Goal: Obtain resource: Obtain resource

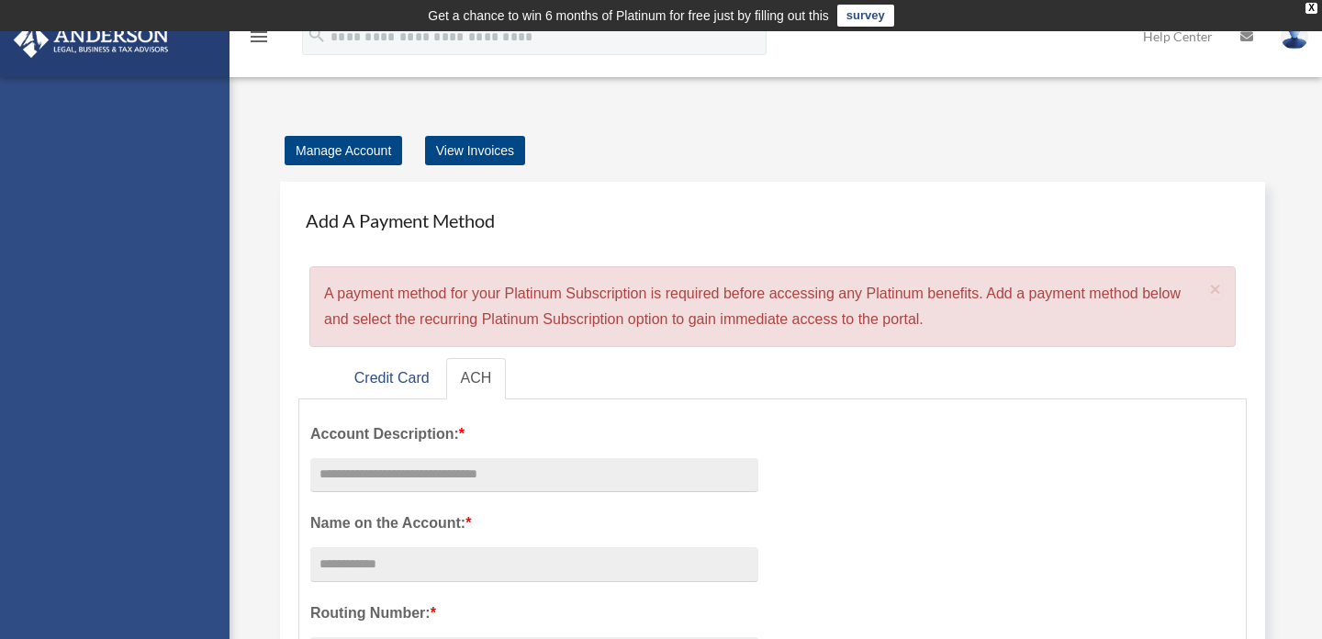
click at [256, 41] on icon "menu" at bounding box center [259, 37] width 22 height 22
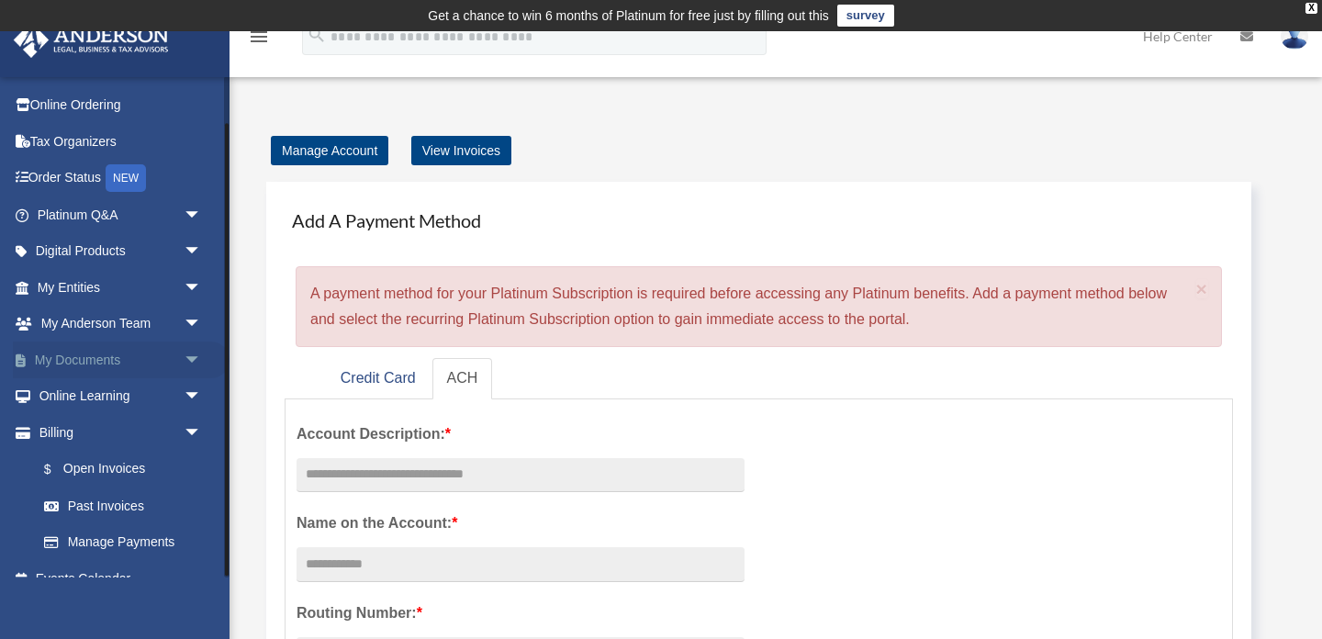
scroll to position [53, 0]
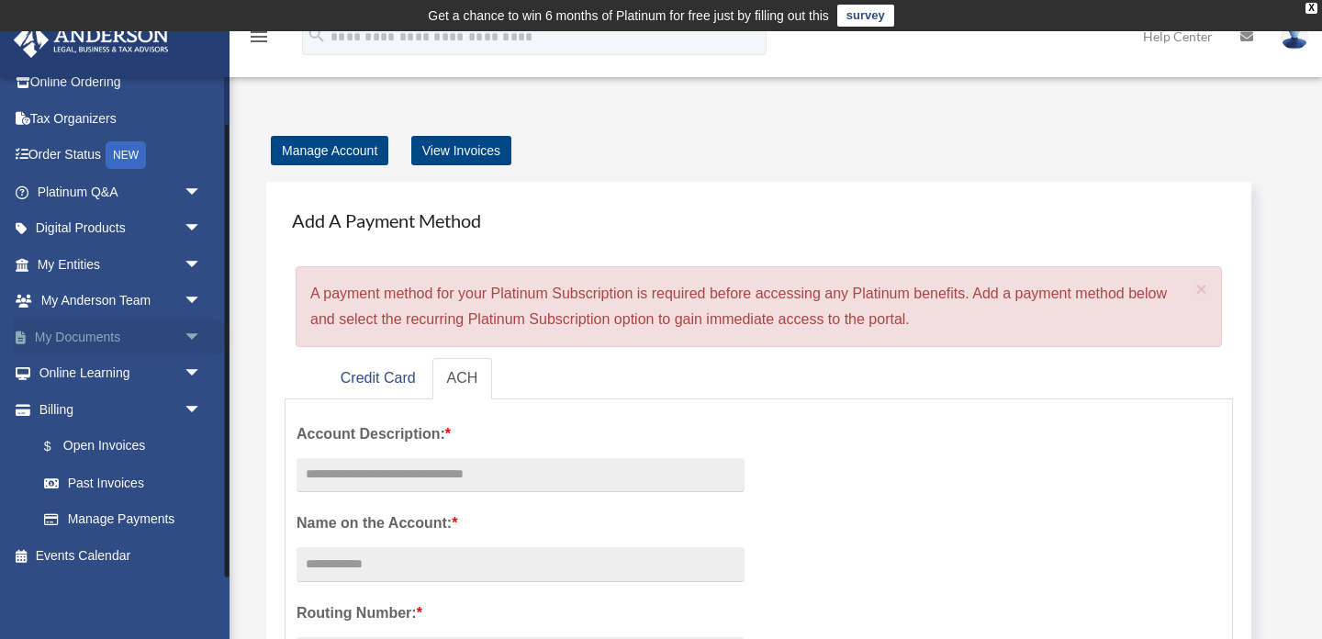
click at [106, 341] on link "My Documents arrow_drop_down" at bounding box center [121, 337] width 217 height 37
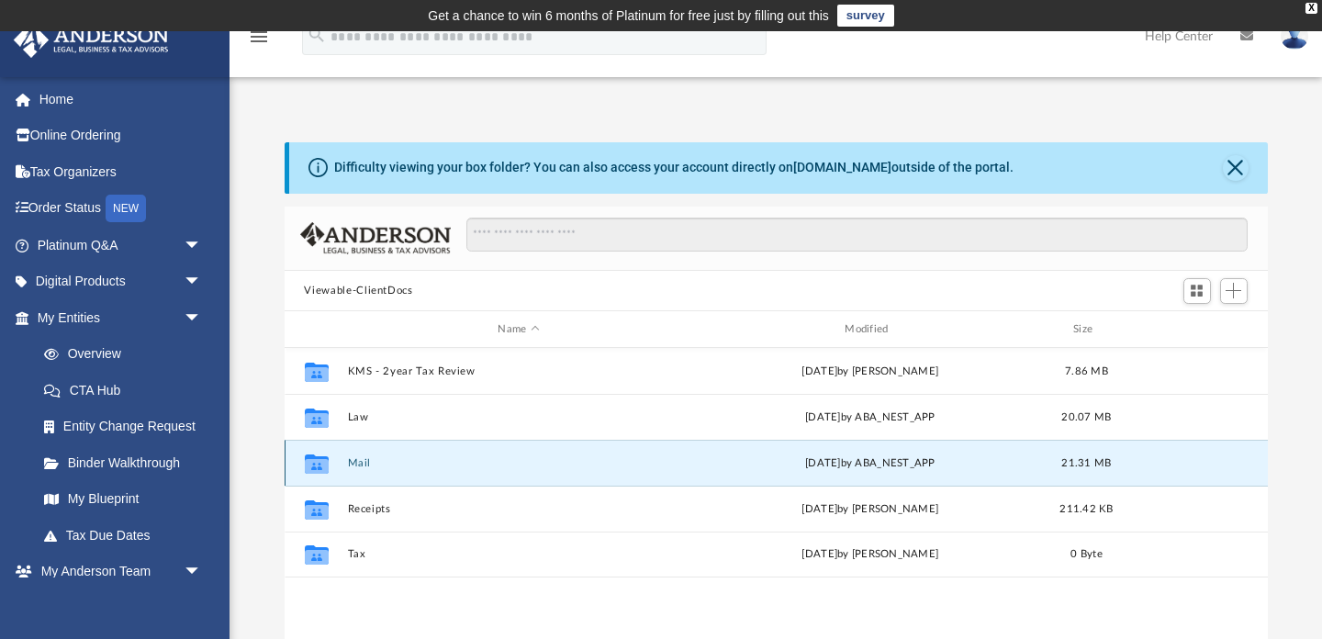
click at [356, 464] on button "Mail" at bounding box center [518, 463] width 343 height 12
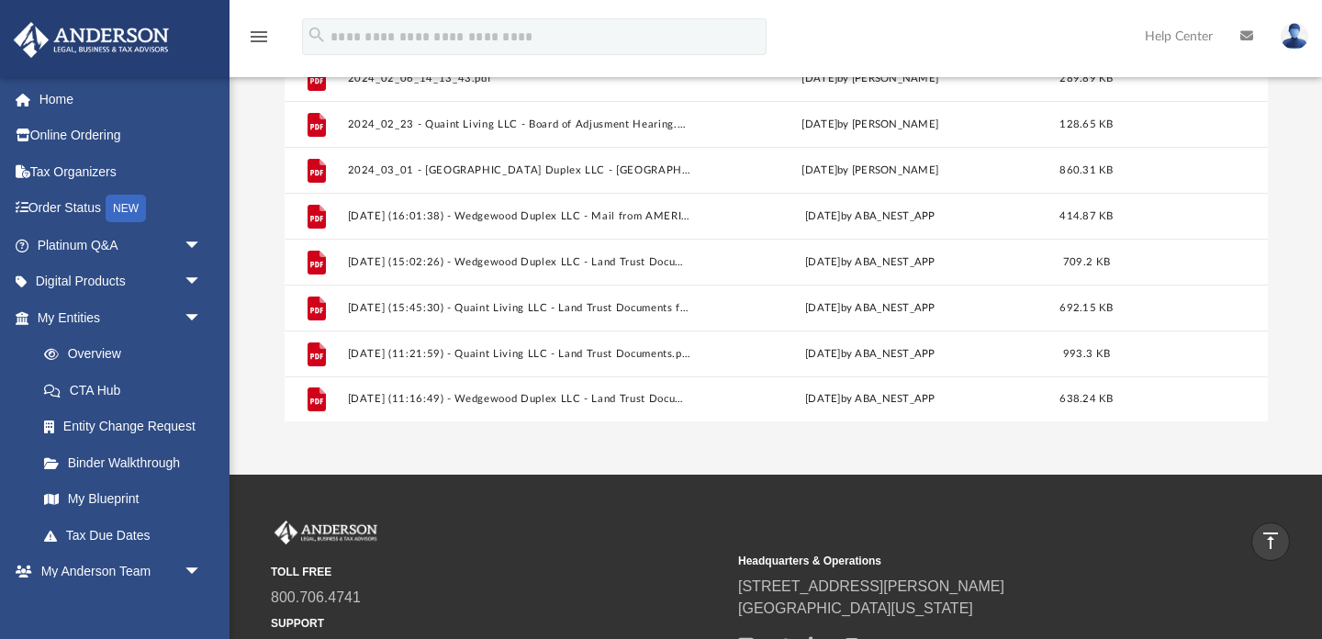
scroll to position [296, 0]
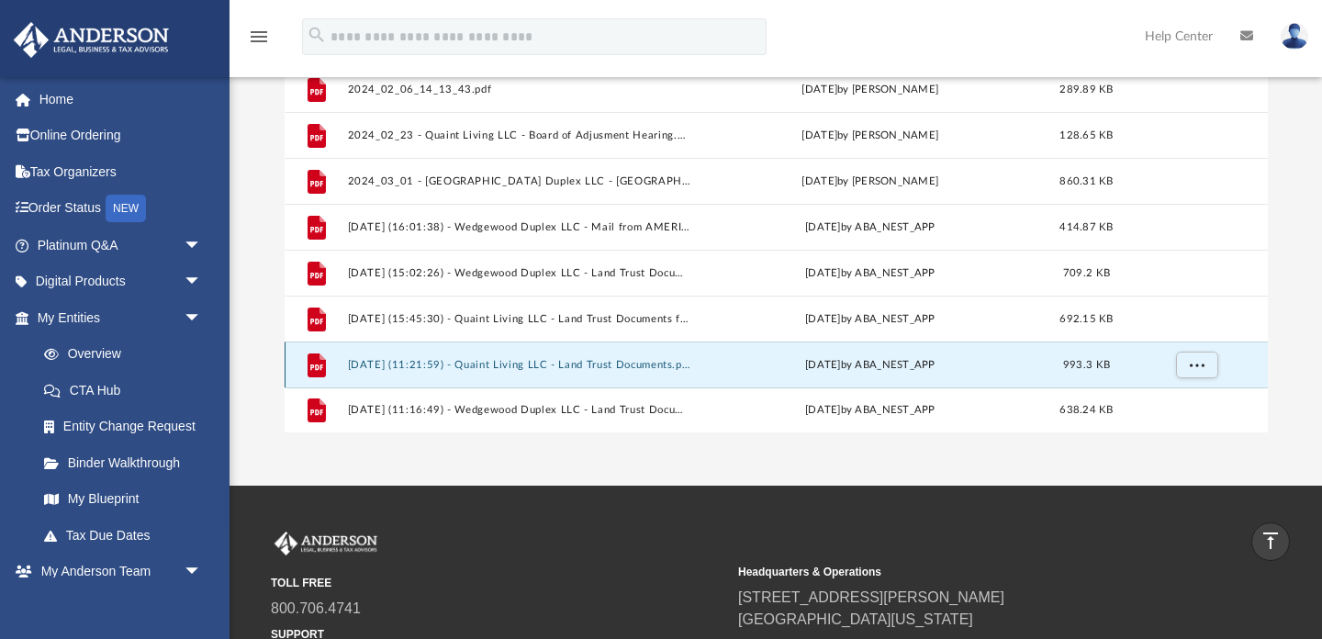
click at [520, 364] on button "2025.09.23 (11:21:59) - Quaint Living LLC - Land Trust Documents.pdf" at bounding box center [518, 365] width 343 height 12
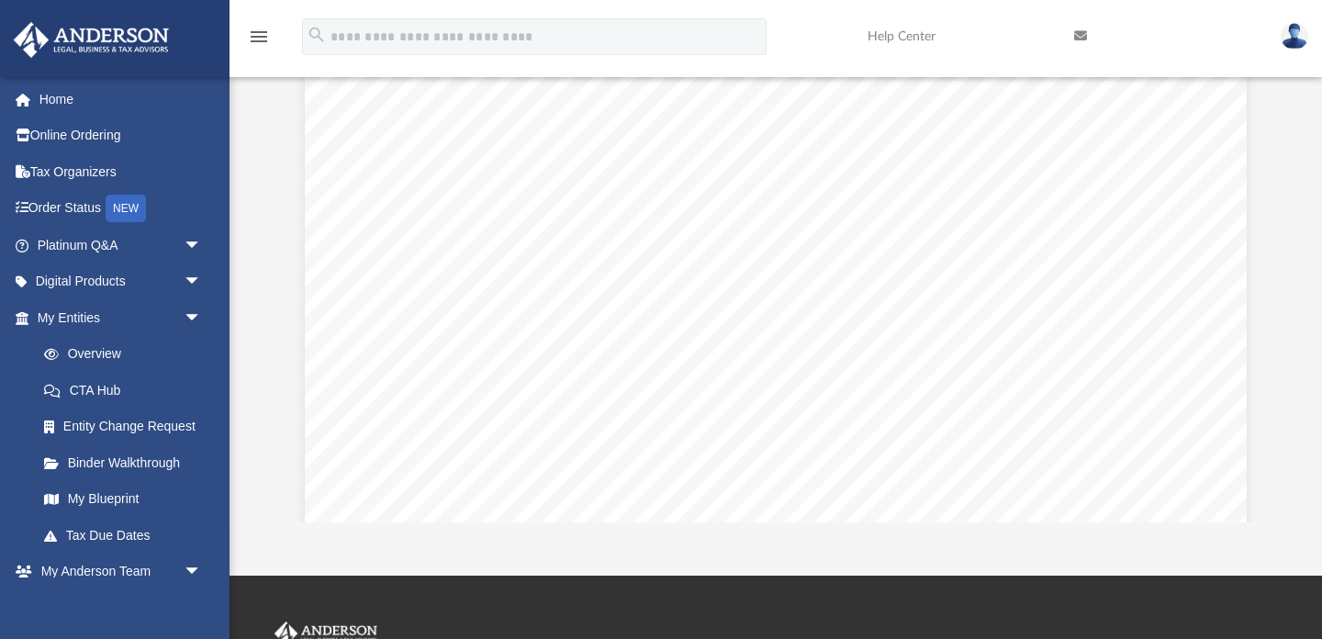
scroll to position [1614, 0]
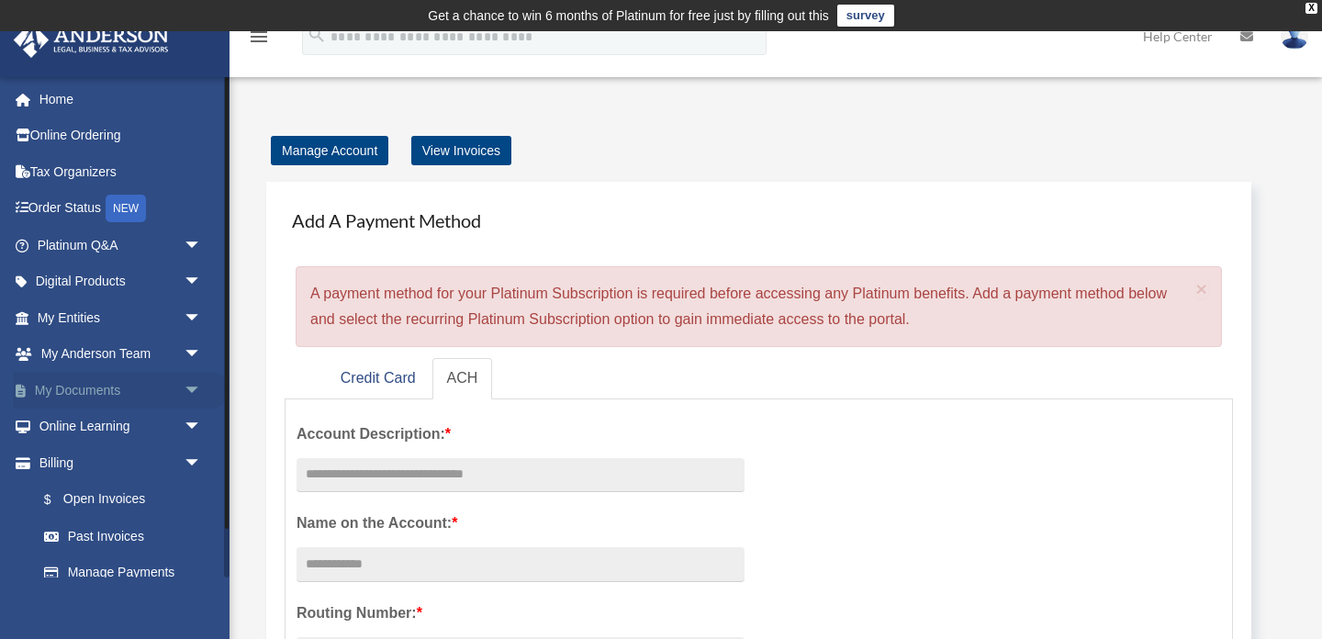
click at [128, 386] on link "My Documents arrow_drop_down" at bounding box center [121, 390] width 217 height 37
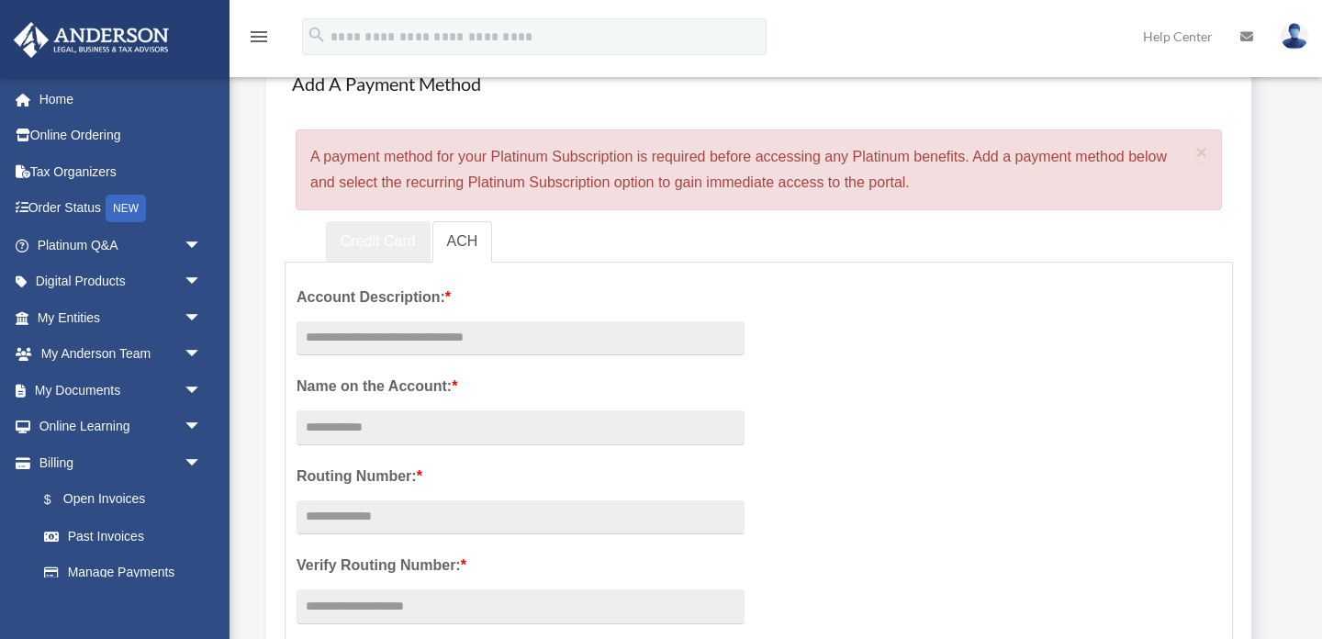
scroll to position [134, 0]
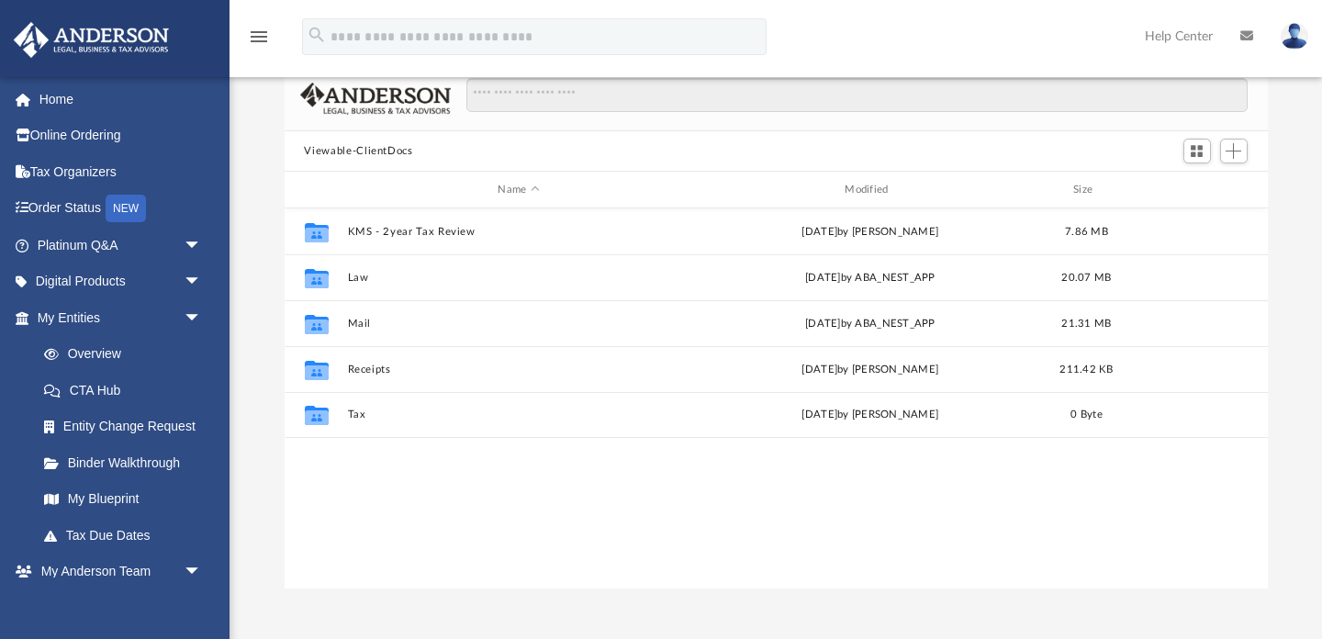
scroll to position [140, 0]
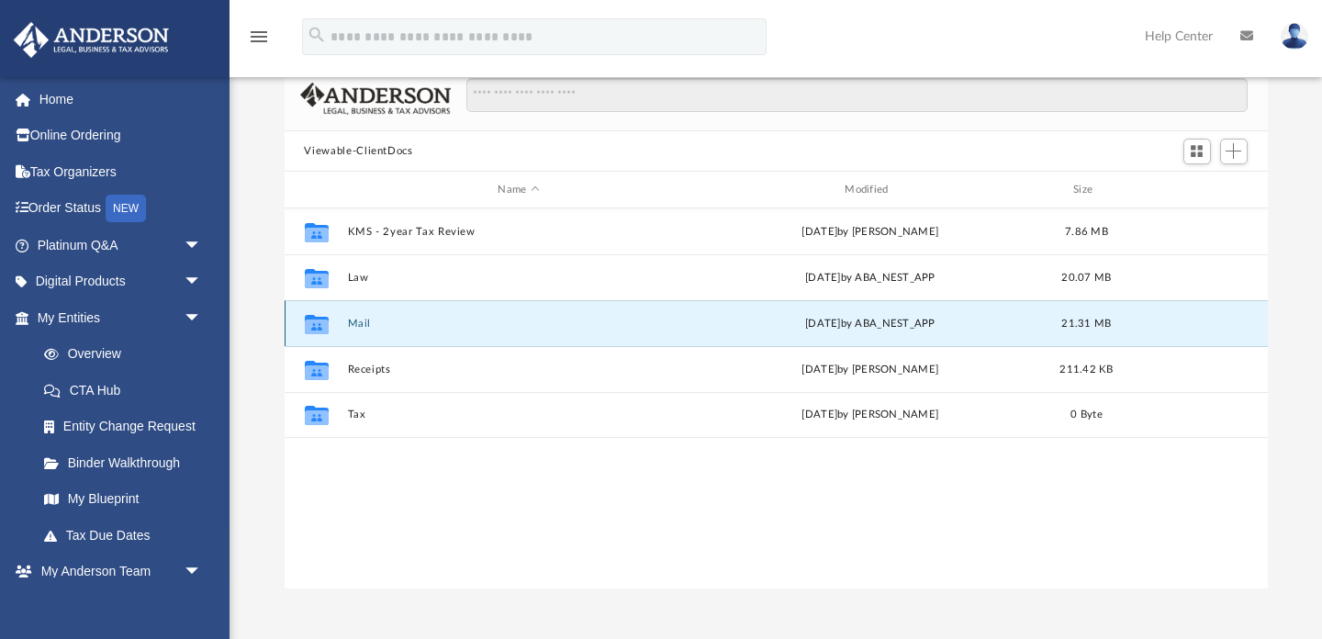
click at [352, 318] on button "Mail" at bounding box center [518, 324] width 343 height 12
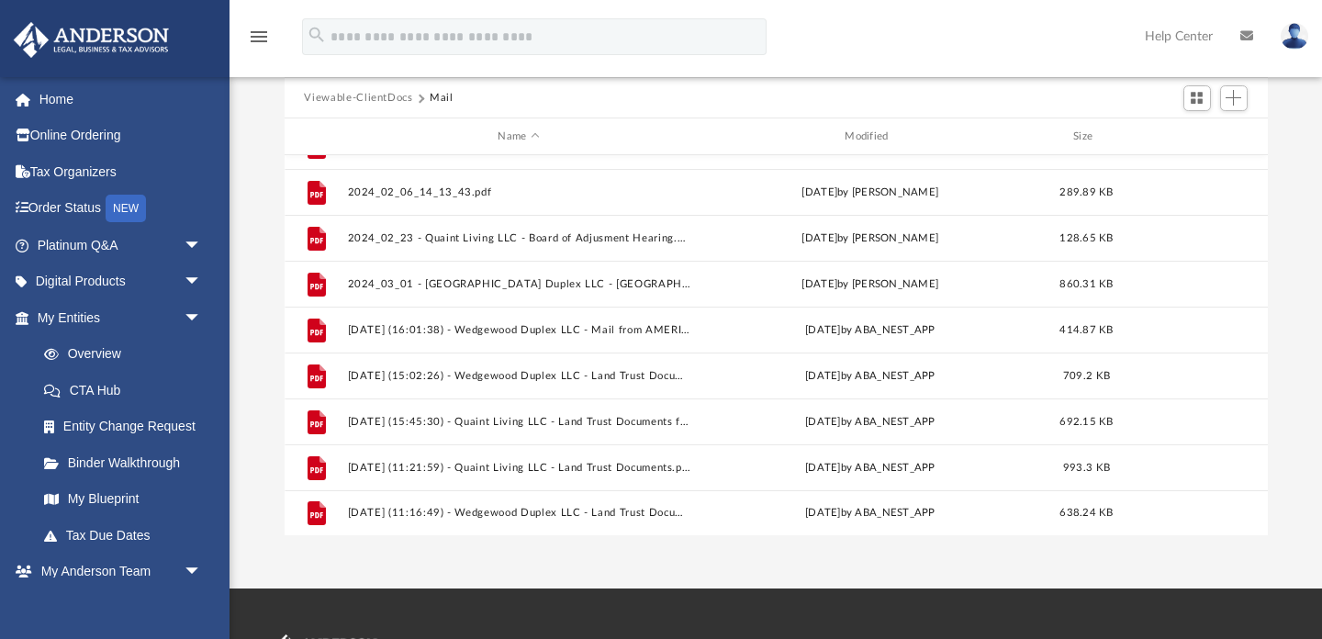
scroll to position [207, 0]
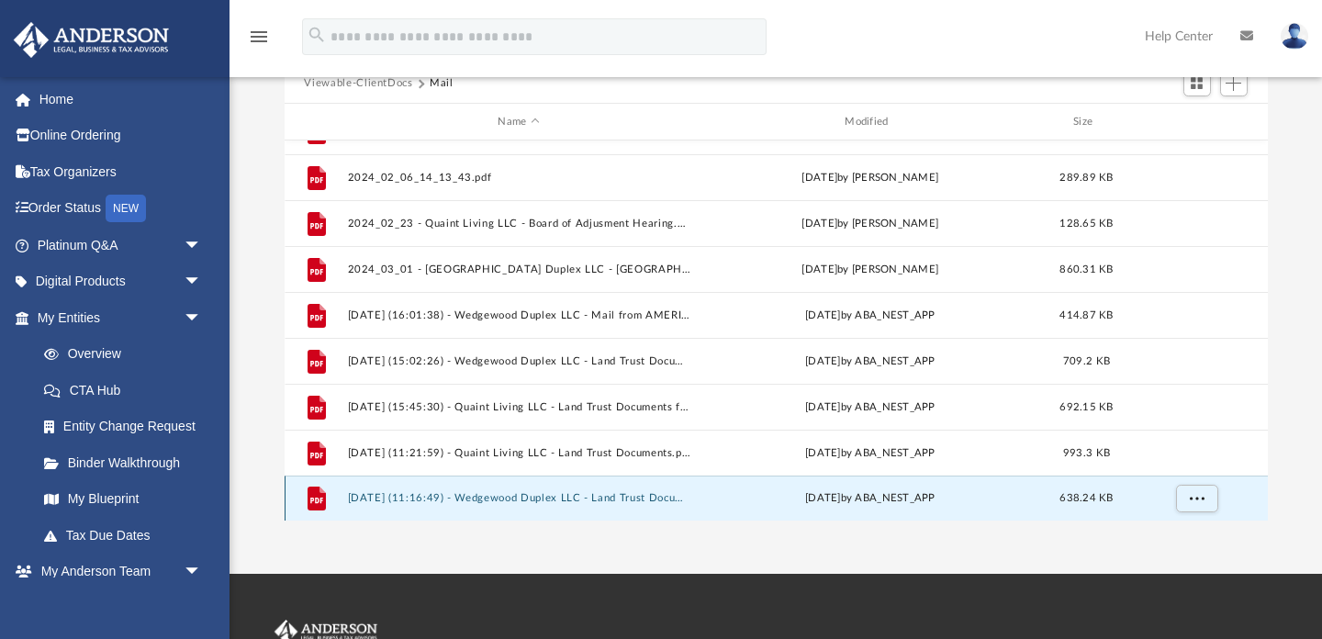
click at [517, 500] on button "2025.10.01 (11:16:49) - Wedgewood Duplex LLC - Land Trust Documents.pdf" at bounding box center [518, 499] width 343 height 12
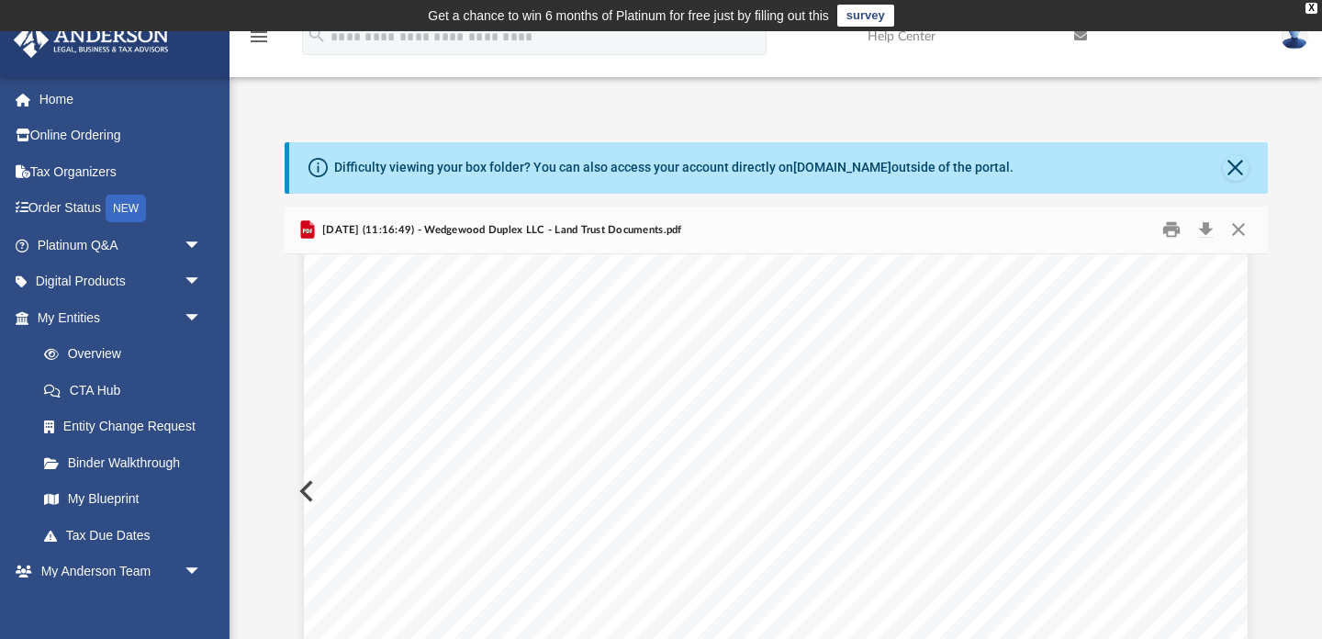
scroll to position [0, 0]
click at [299, 496] on button "Preview" at bounding box center [305, 490] width 40 height 51
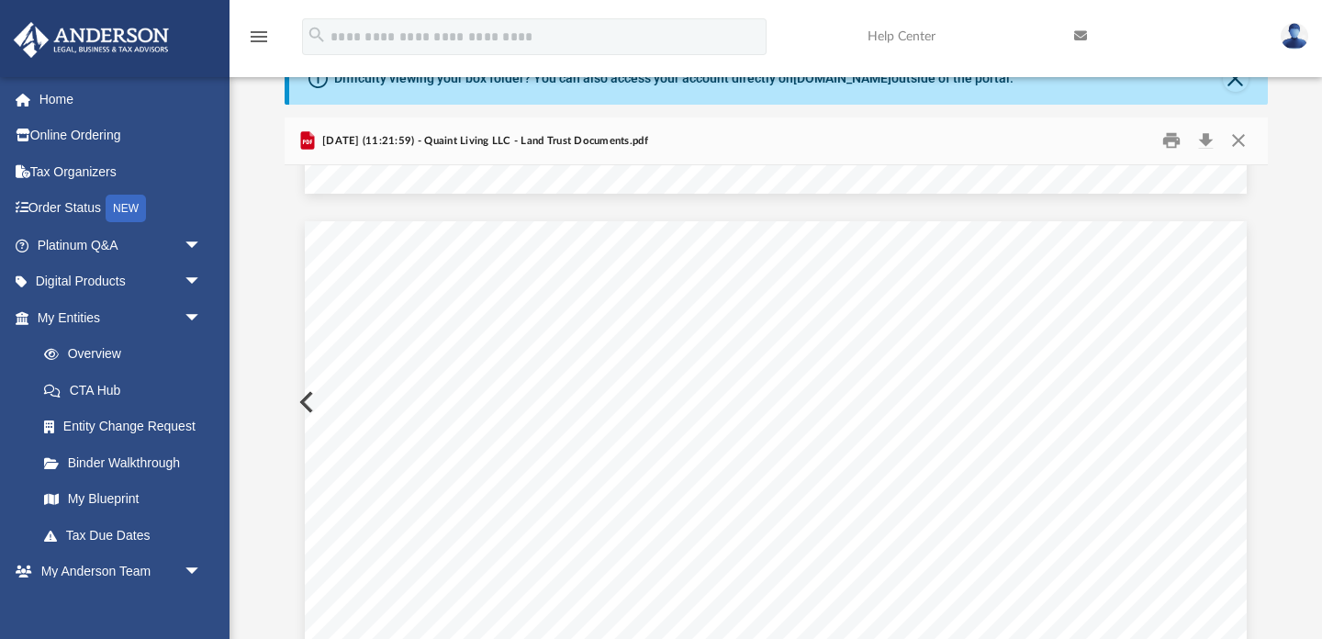
scroll to position [1475, 0]
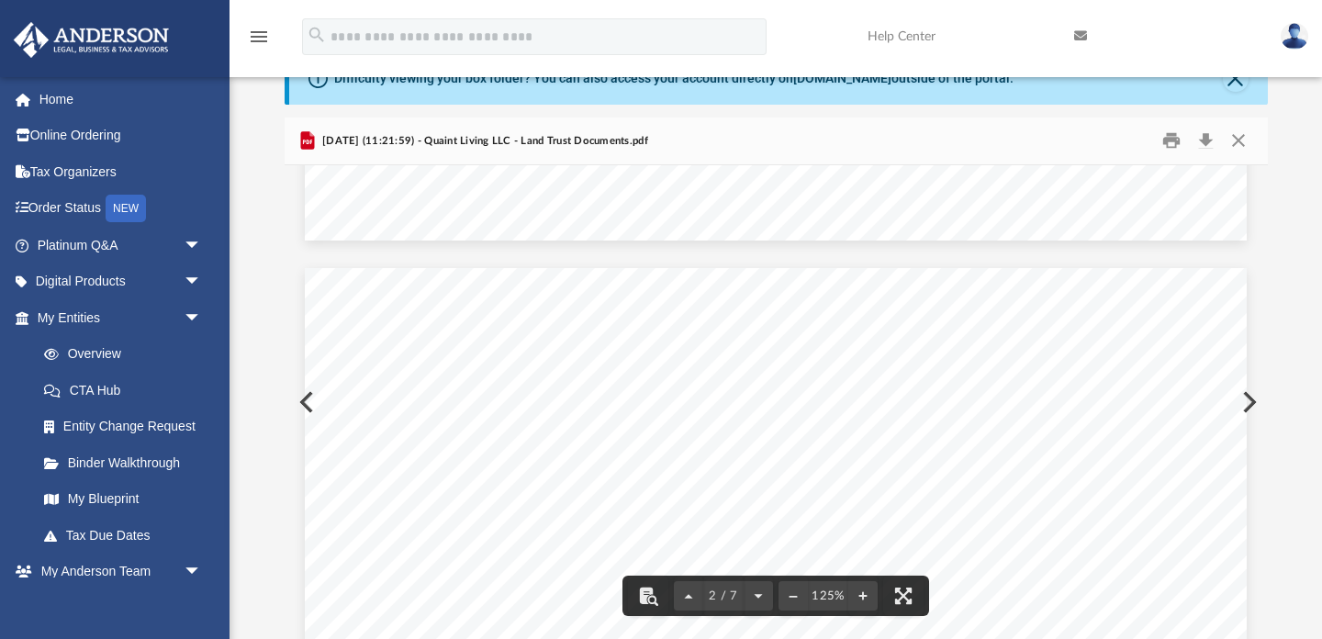
click at [300, 401] on button "Preview" at bounding box center [305, 401] width 40 height 51
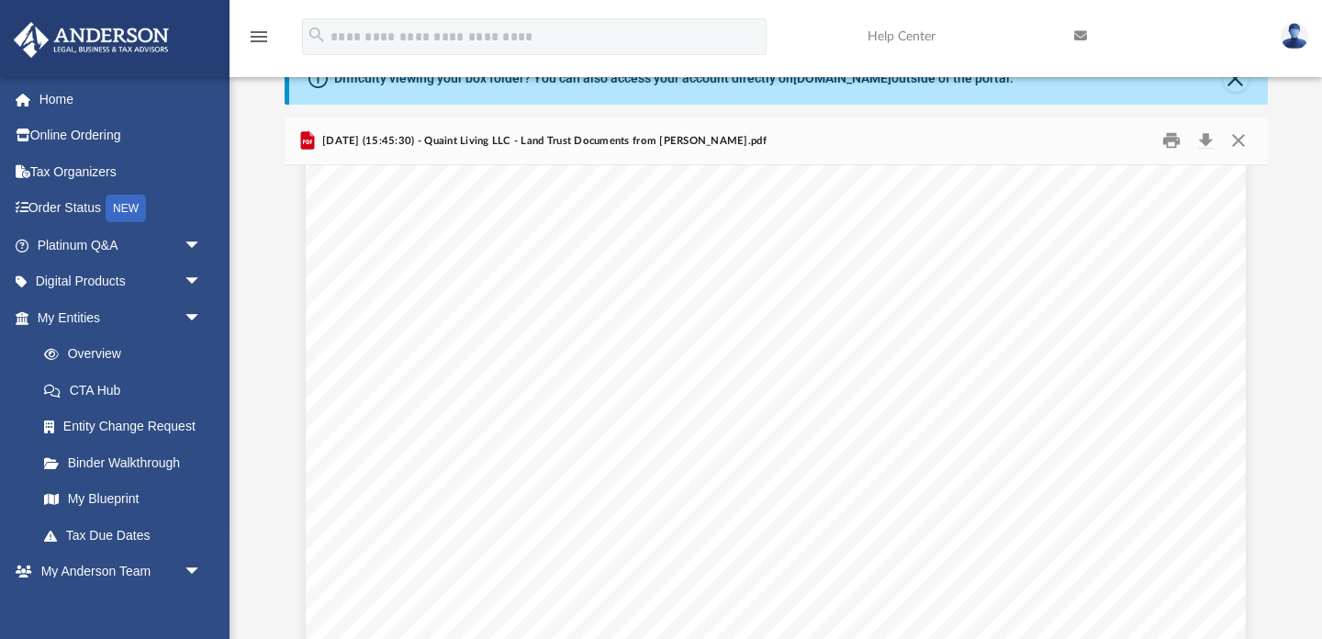
scroll to position [0, 0]
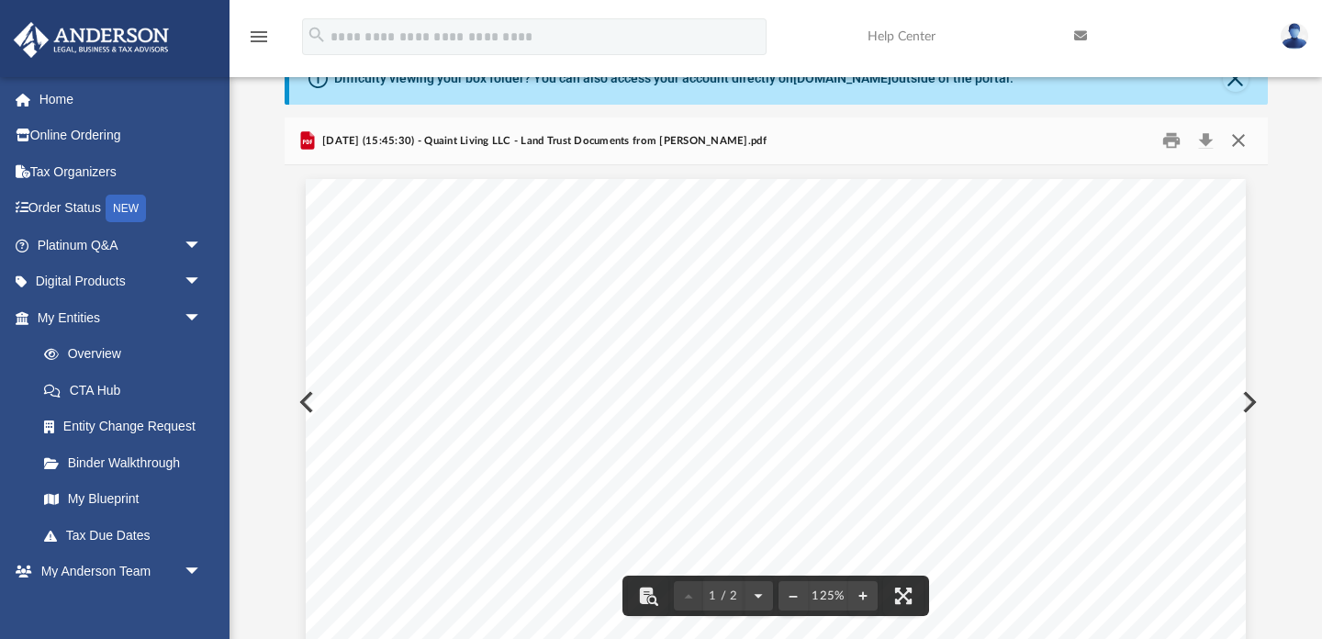
click at [1232, 140] on button "Close" at bounding box center [1238, 141] width 33 height 28
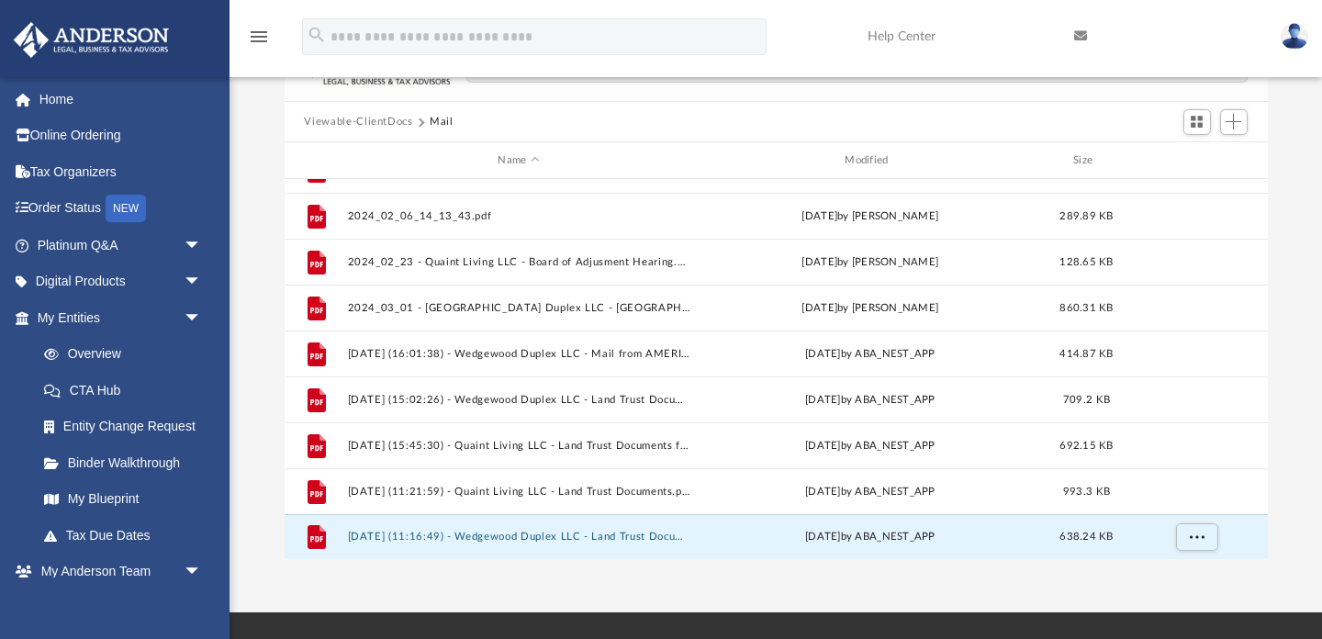
scroll to position [194, 0]
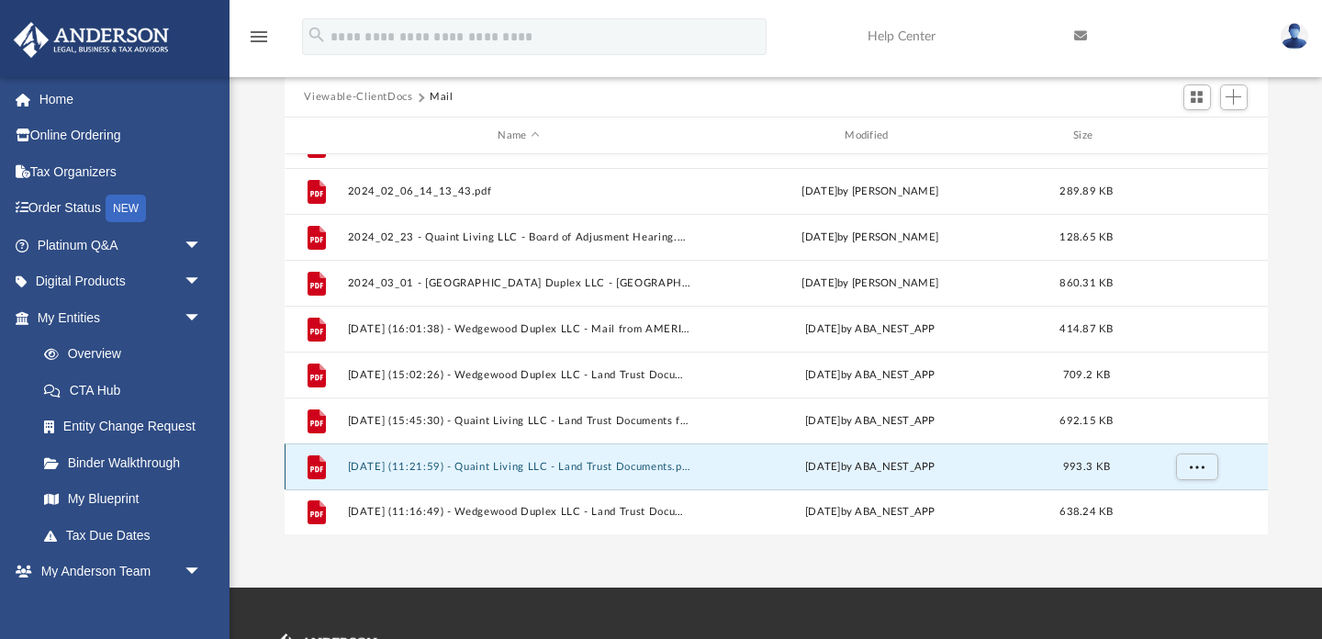
click at [598, 469] on button "2025.09.23 (11:21:59) - Quaint Living LLC - Land Trust Documents.pdf" at bounding box center [518, 467] width 343 height 12
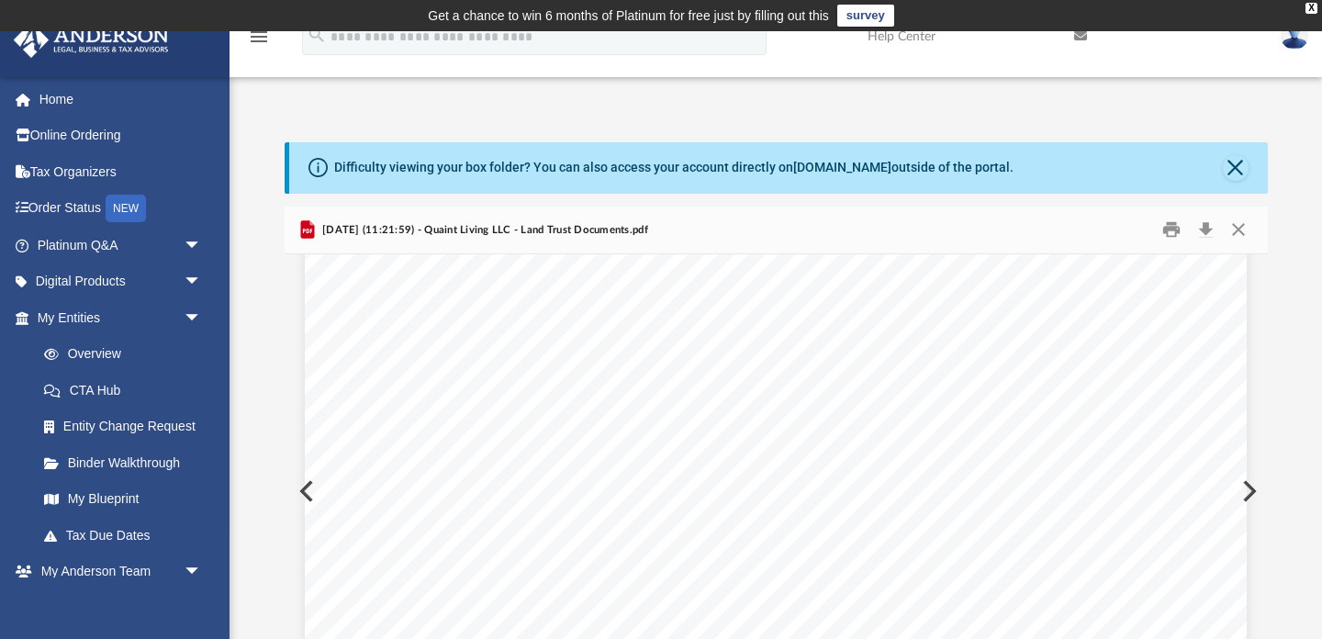
scroll to position [114, 0]
